Goal: Task Accomplishment & Management: Manage account settings

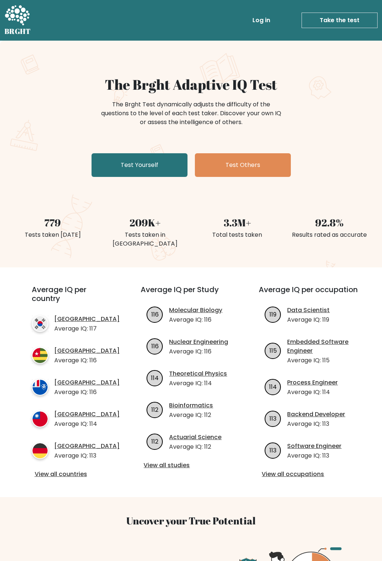
click at [260, 21] on link "Log in" at bounding box center [262, 20] width 24 height 15
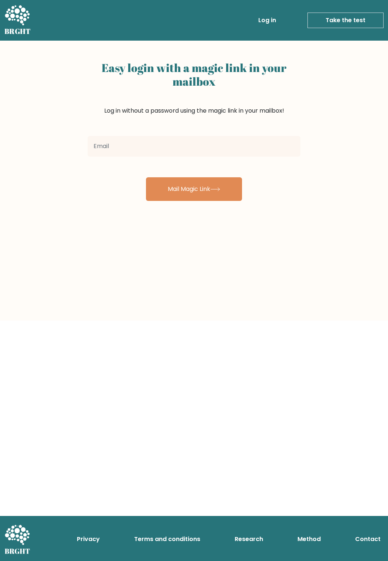
click at [156, 150] on input "email" at bounding box center [194, 146] width 213 height 21
type input "[EMAIL_ADDRESS][DOMAIN_NAME]"
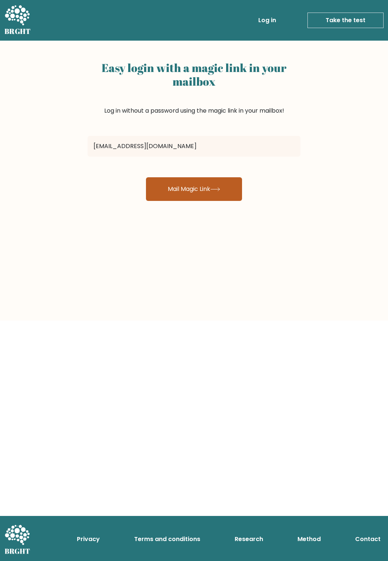
click at [163, 185] on button "Mail Magic Link" at bounding box center [194, 189] width 96 height 24
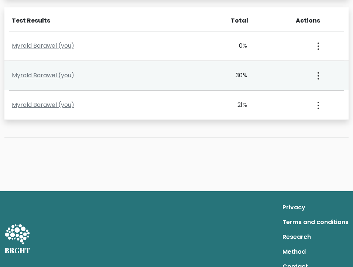
scroll to position [349, 0]
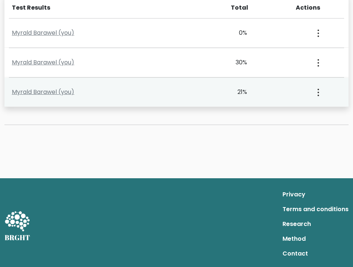
click at [315, 90] on button "button" at bounding box center [318, 92] width 6 height 23
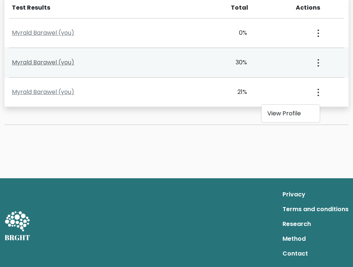
click at [50, 64] on link "Myrald Barawel (you)" at bounding box center [43, 62] width 62 height 8
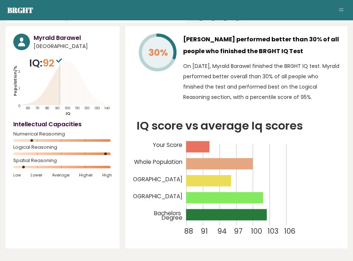
scroll to position [74, 0]
